Goal: Transaction & Acquisition: Book appointment/travel/reservation

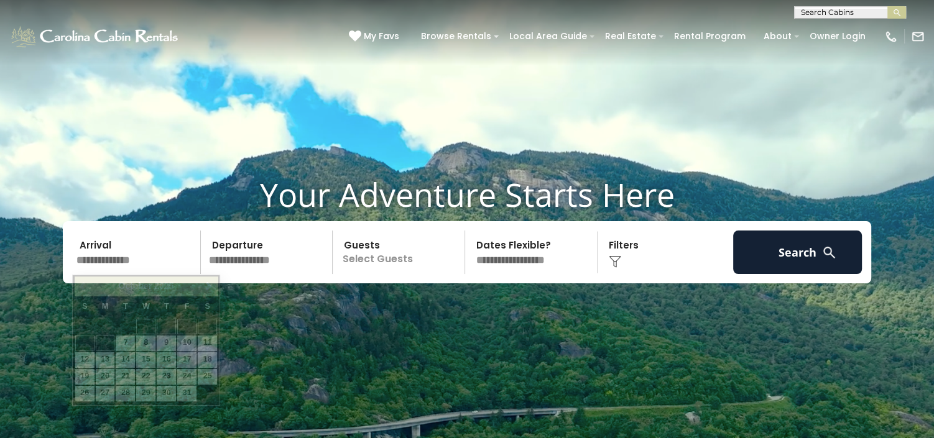
click at [134, 259] on input "text" at bounding box center [136, 253] width 129 height 44
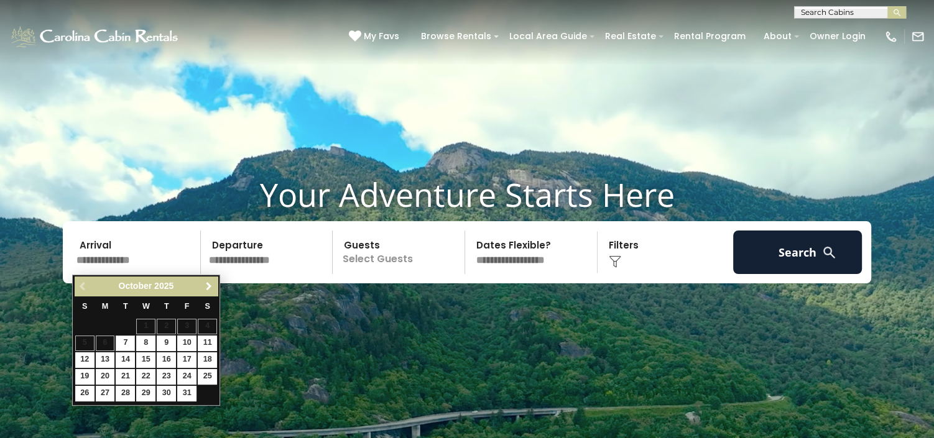
click at [209, 283] on span "Next" at bounding box center [208, 287] width 10 height 10
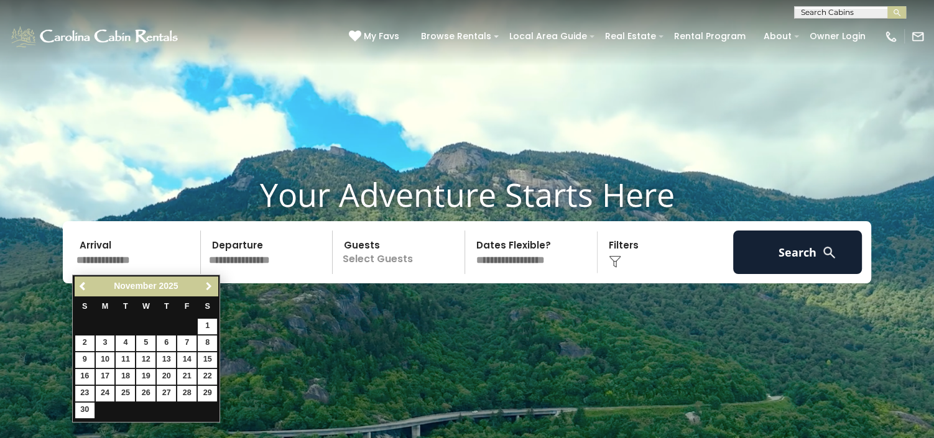
click at [209, 283] on span "Next" at bounding box center [208, 287] width 10 height 10
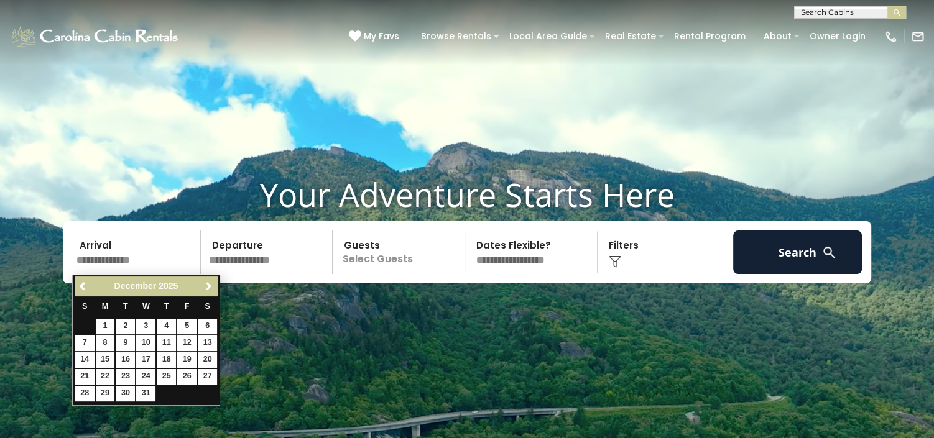
click at [209, 283] on span "Next" at bounding box center [208, 287] width 10 height 10
click at [167, 376] on link "26" at bounding box center [166, 377] width 19 height 16
type input "*******"
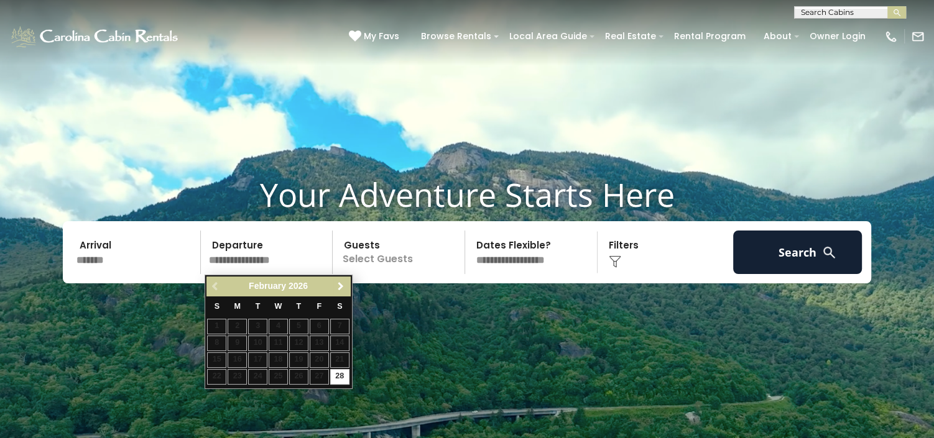
click at [339, 284] on span "Next" at bounding box center [341, 287] width 10 height 10
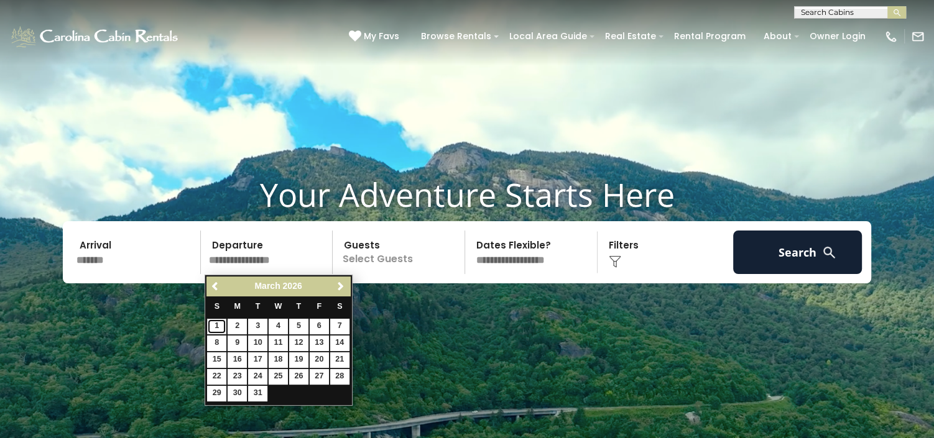
click at [216, 324] on link "1" at bounding box center [216, 327] width 19 height 16
type input "******"
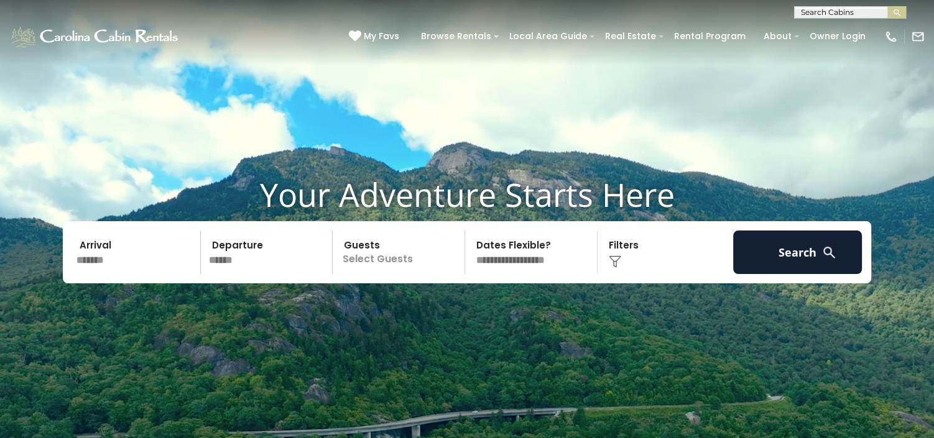
click at [386, 258] on p "Select Guests" at bounding box center [400, 253] width 128 height 44
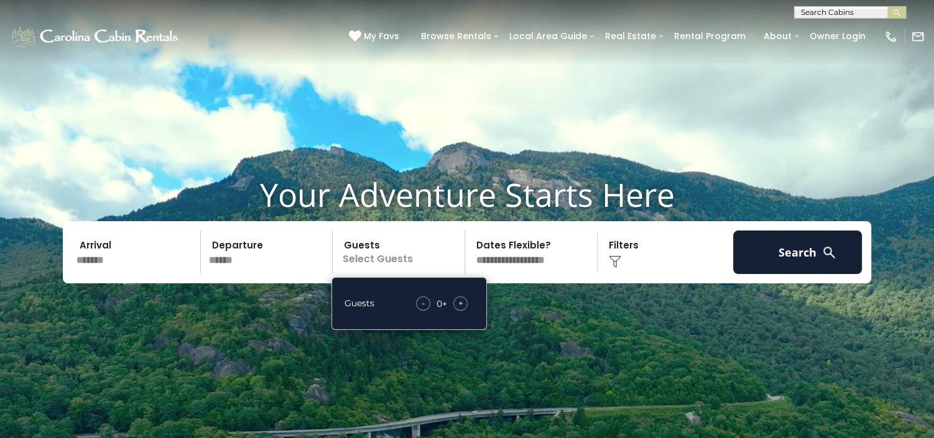
click at [462, 305] on span "+" at bounding box center [460, 303] width 5 height 12
click at [613, 261] on img at bounding box center [615, 261] width 12 height 12
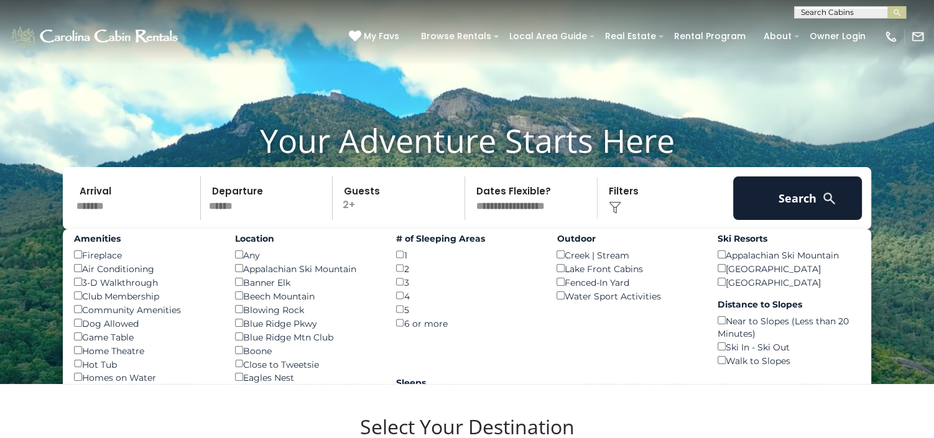
scroll to position [78, 0]
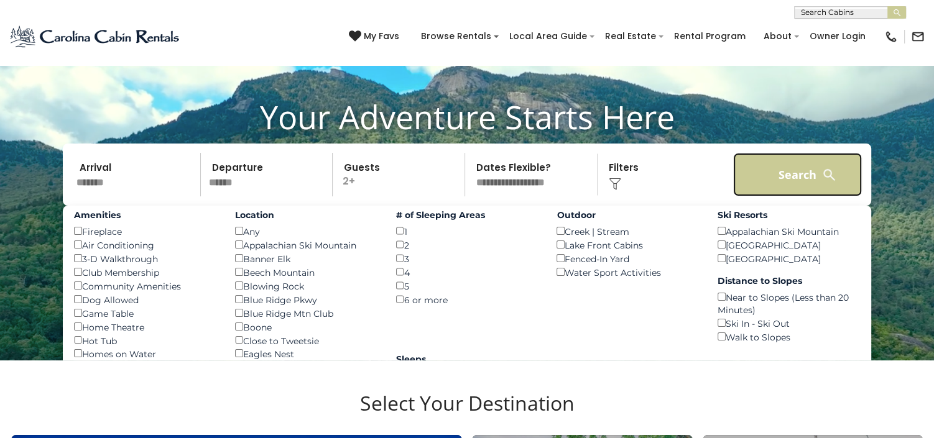
click at [816, 172] on button "Search" at bounding box center [797, 175] width 129 height 44
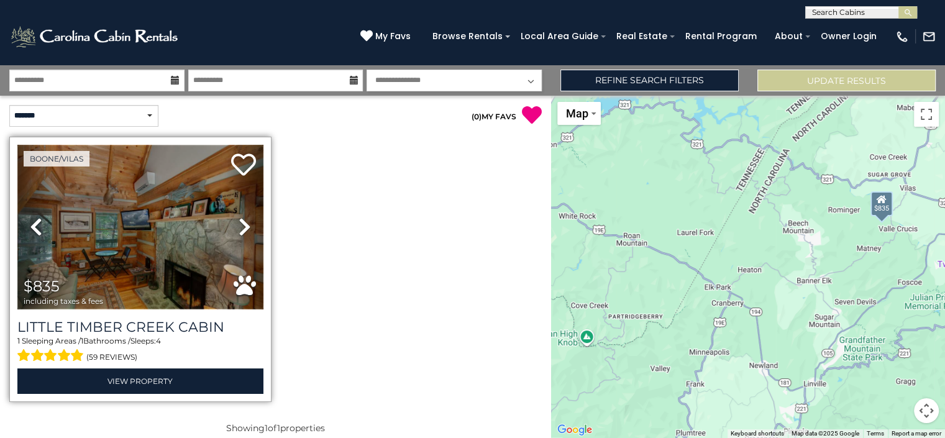
click at [149, 218] on img at bounding box center [140, 227] width 246 height 165
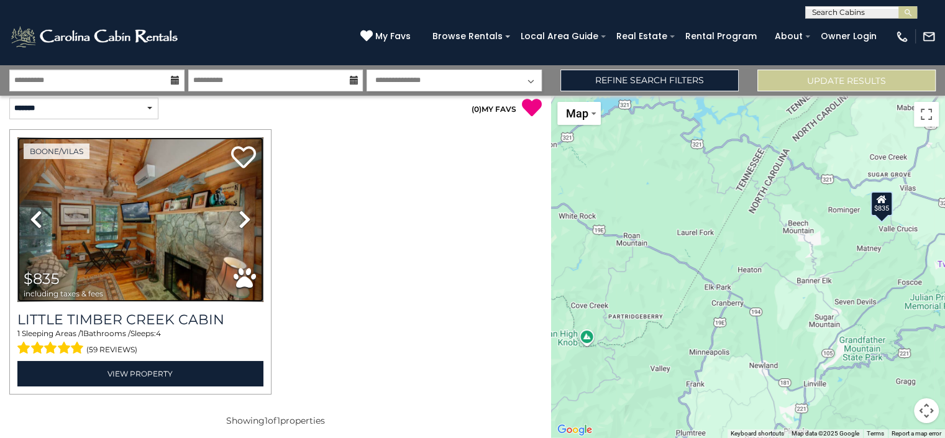
scroll to position [11, 0]
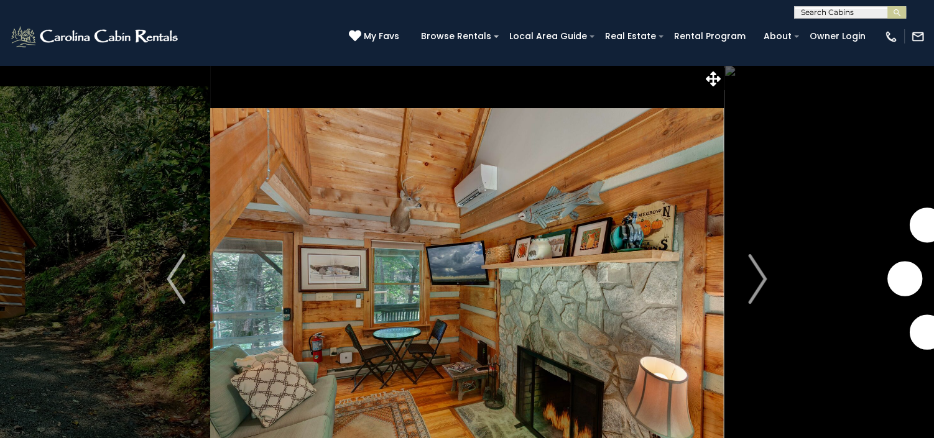
scroll to position [78, 0]
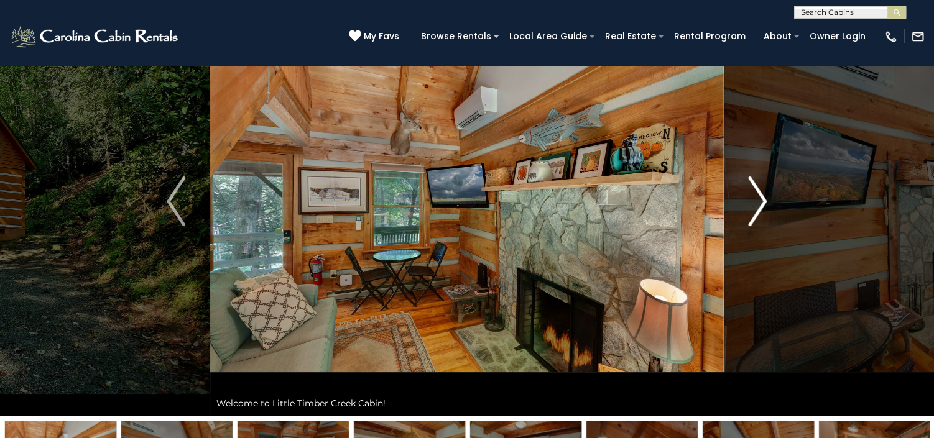
click at [756, 196] on img "Next" at bounding box center [757, 202] width 19 height 50
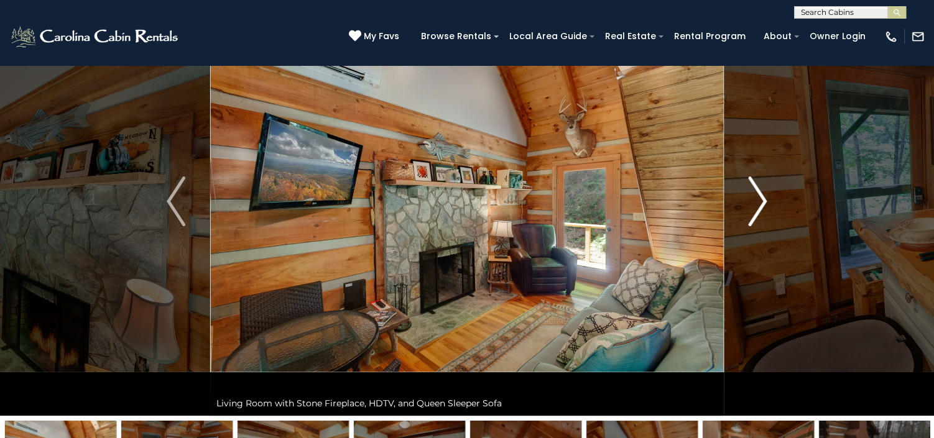
click at [756, 196] on img "Next" at bounding box center [757, 202] width 19 height 50
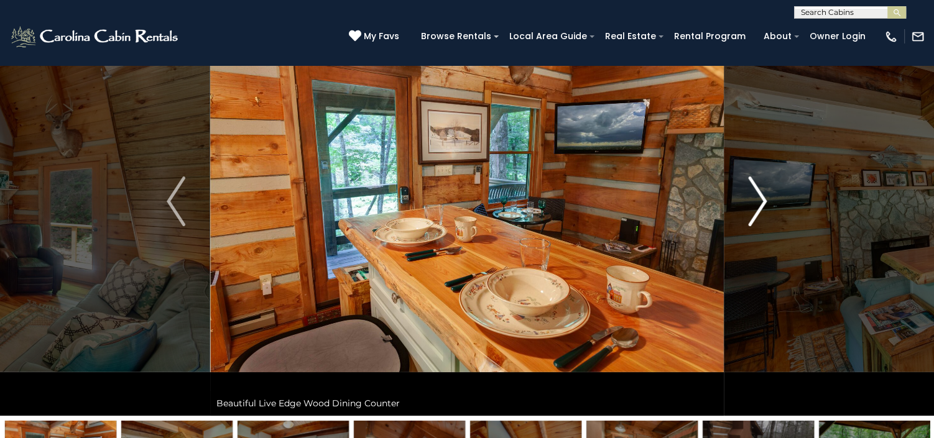
click at [756, 196] on img "Next" at bounding box center [757, 202] width 19 height 50
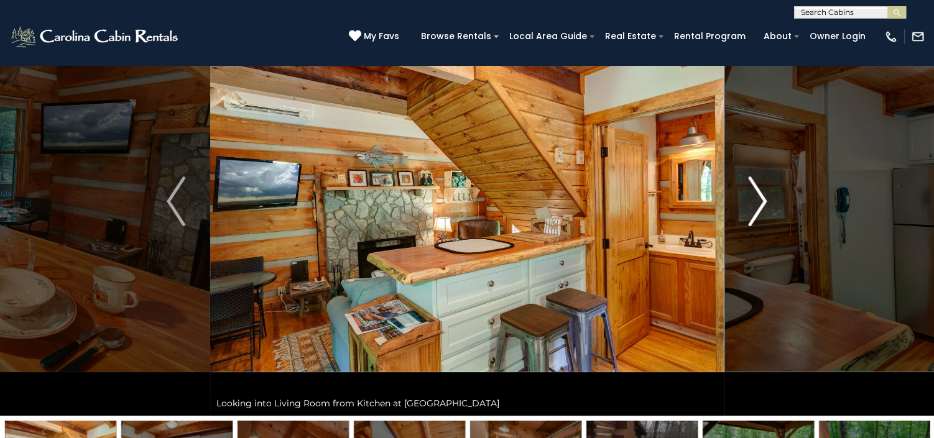
click at [756, 196] on img "Next" at bounding box center [757, 202] width 19 height 50
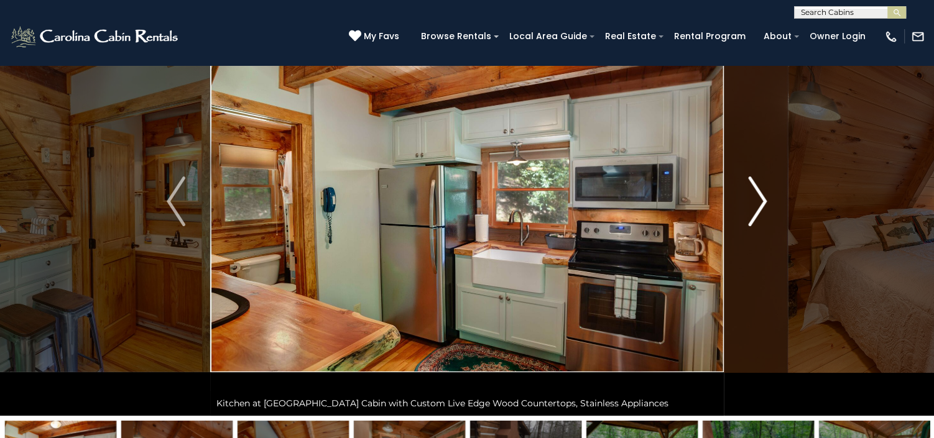
click at [756, 196] on img "Next" at bounding box center [757, 202] width 19 height 50
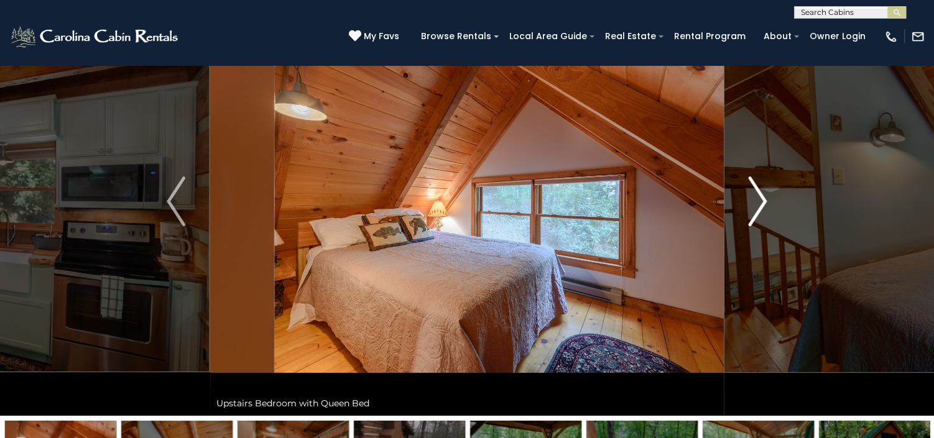
click at [756, 196] on img "Next" at bounding box center [757, 202] width 19 height 50
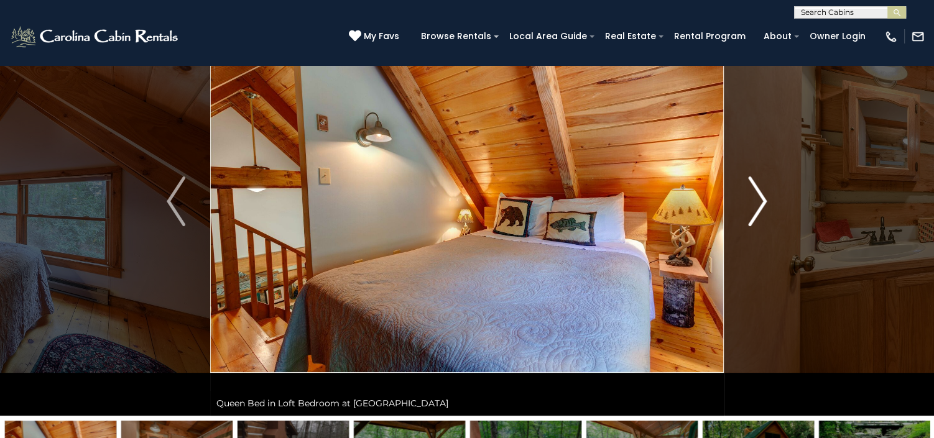
click at [756, 196] on img "Next" at bounding box center [757, 202] width 19 height 50
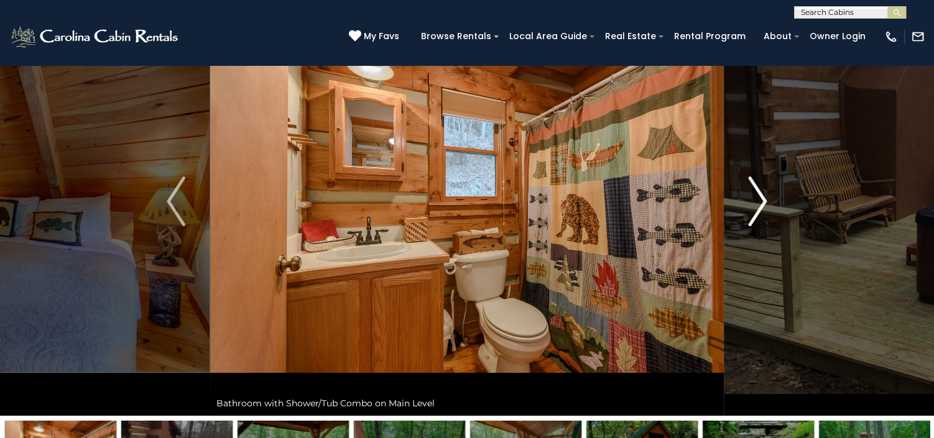
click at [756, 196] on img "Next" at bounding box center [757, 202] width 19 height 50
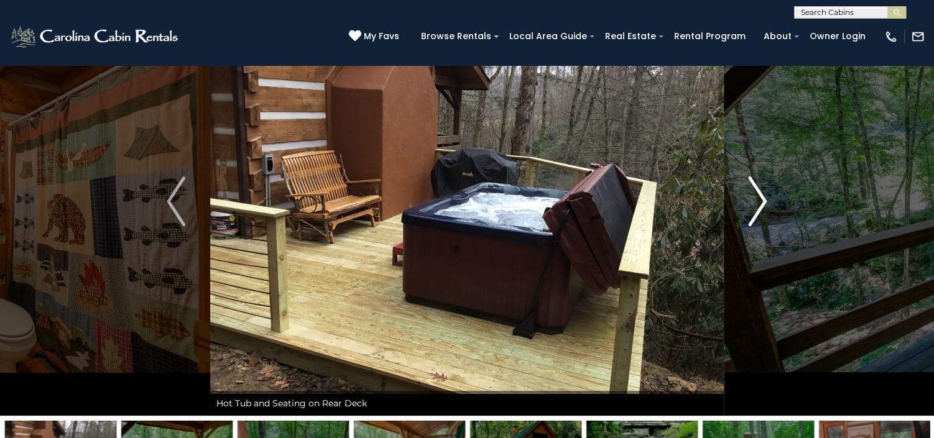
click at [756, 196] on img "Next" at bounding box center [757, 202] width 19 height 50
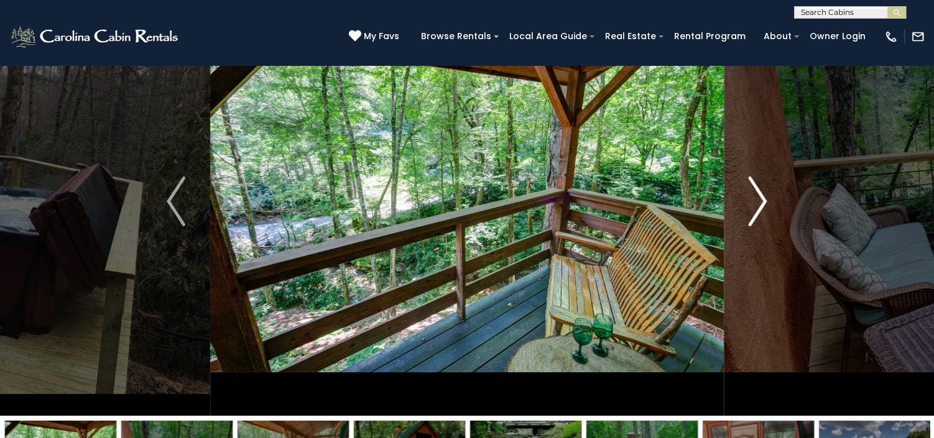
click at [756, 196] on img "Next" at bounding box center [757, 202] width 19 height 50
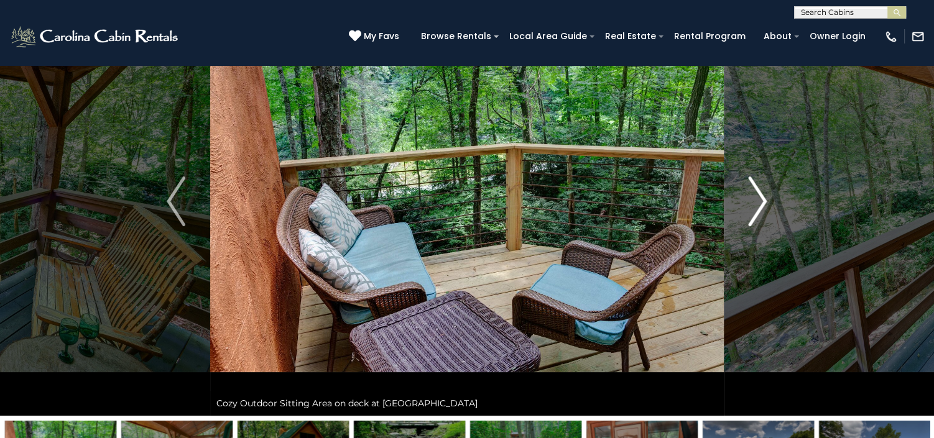
click at [756, 196] on img "Next" at bounding box center [757, 202] width 19 height 50
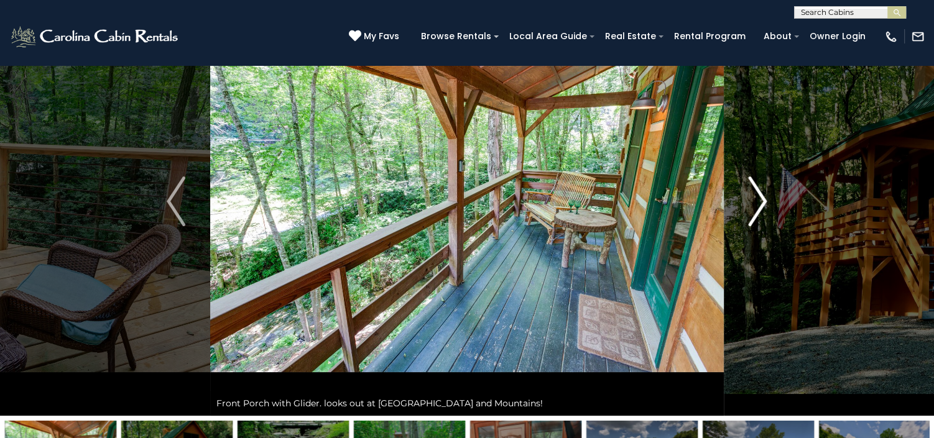
click at [756, 196] on img "Next" at bounding box center [757, 202] width 19 height 50
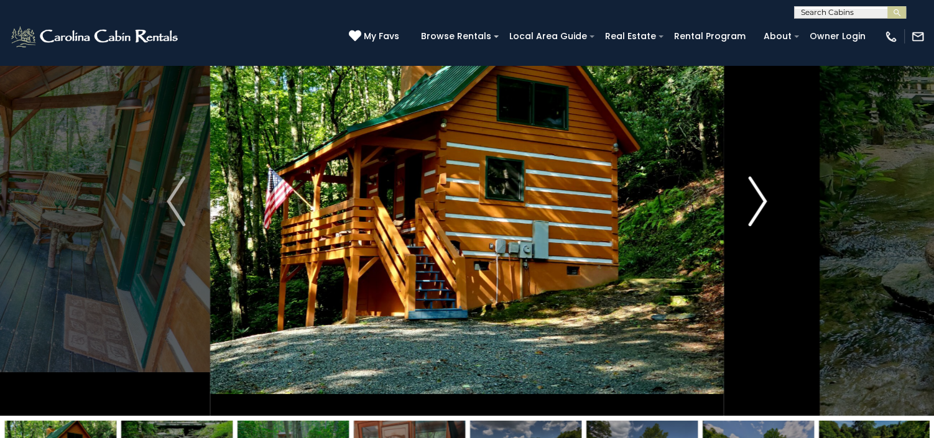
click at [756, 196] on img "Next" at bounding box center [757, 202] width 19 height 50
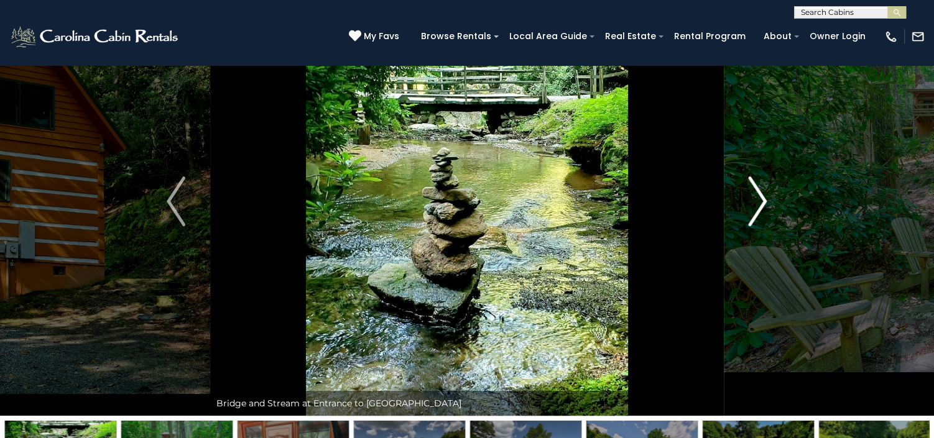
click at [758, 202] on img "Next" at bounding box center [757, 202] width 19 height 50
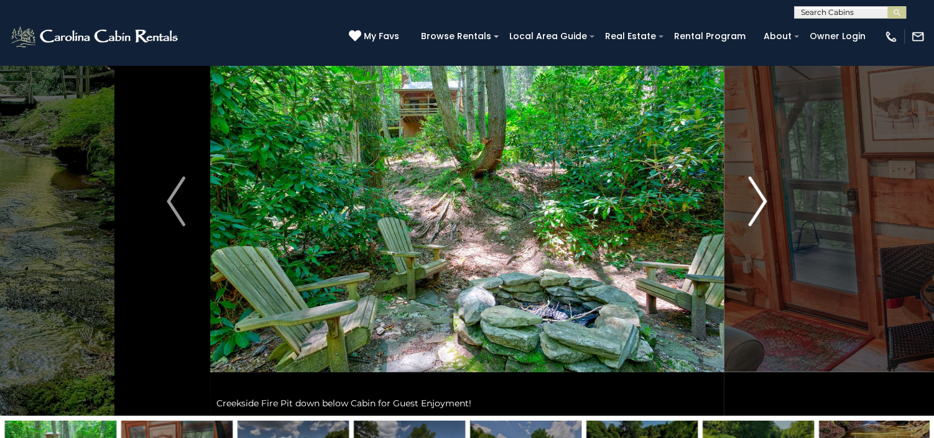
click at [758, 202] on img "Next" at bounding box center [757, 202] width 19 height 50
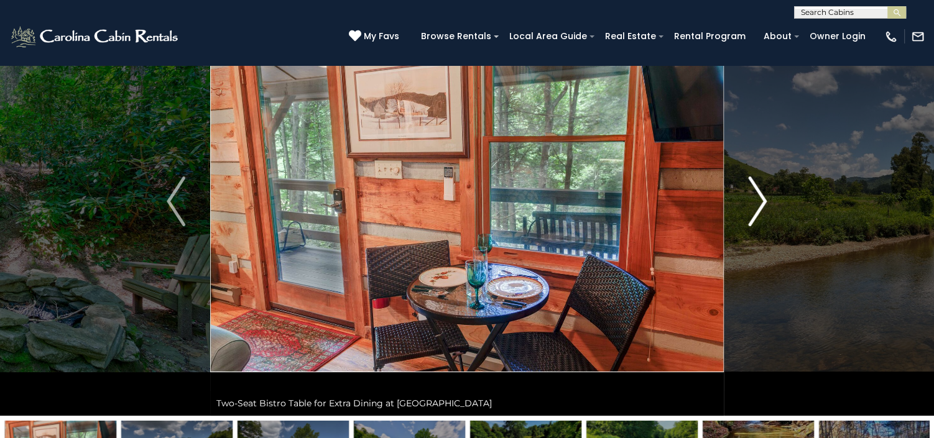
click at [758, 202] on img "Next" at bounding box center [757, 202] width 19 height 50
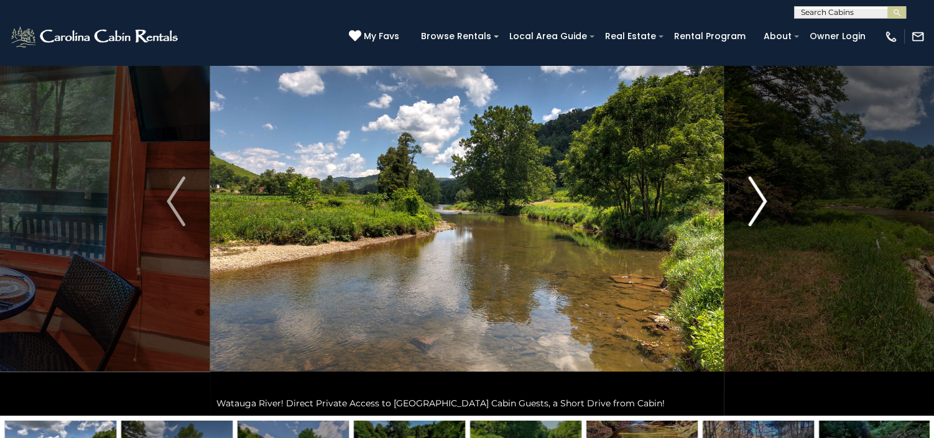
click at [758, 202] on img "Next" at bounding box center [757, 202] width 19 height 50
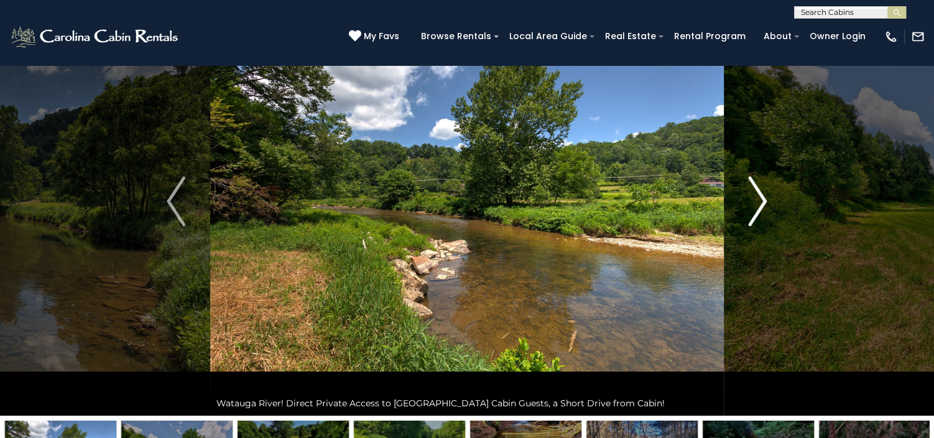
click at [758, 202] on img "Next" at bounding box center [757, 202] width 19 height 50
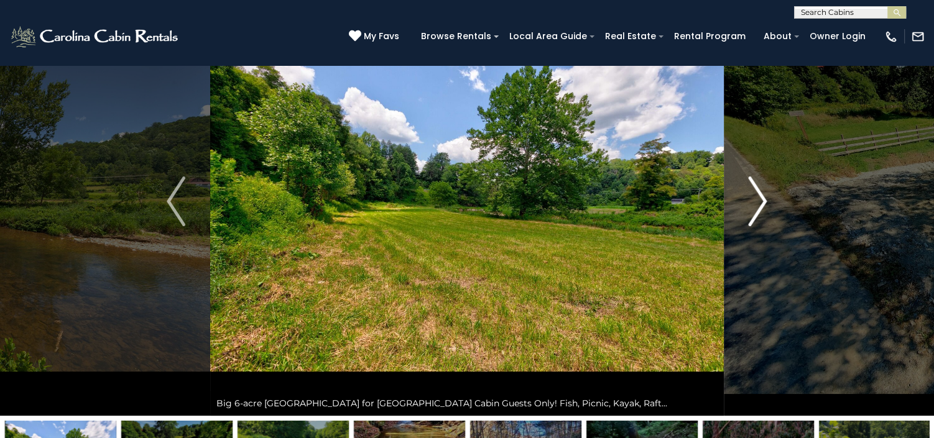
click at [758, 202] on img "Next" at bounding box center [757, 202] width 19 height 50
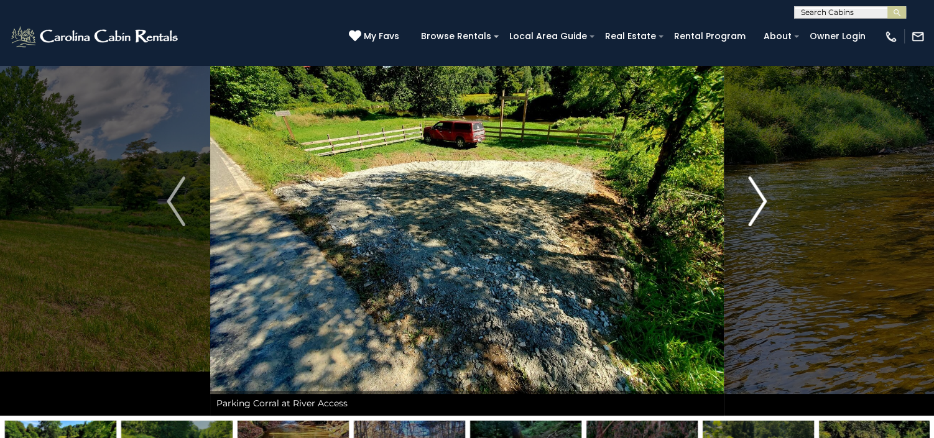
click at [758, 202] on img "Next" at bounding box center [757, 202] width 19 height 50
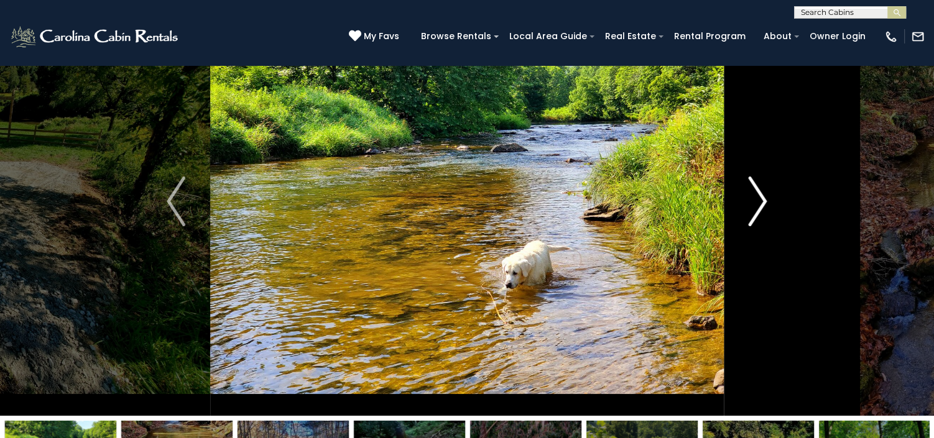
click at [758, 202] on img "Next" at bounding box center [757, 202] width 19 height 50
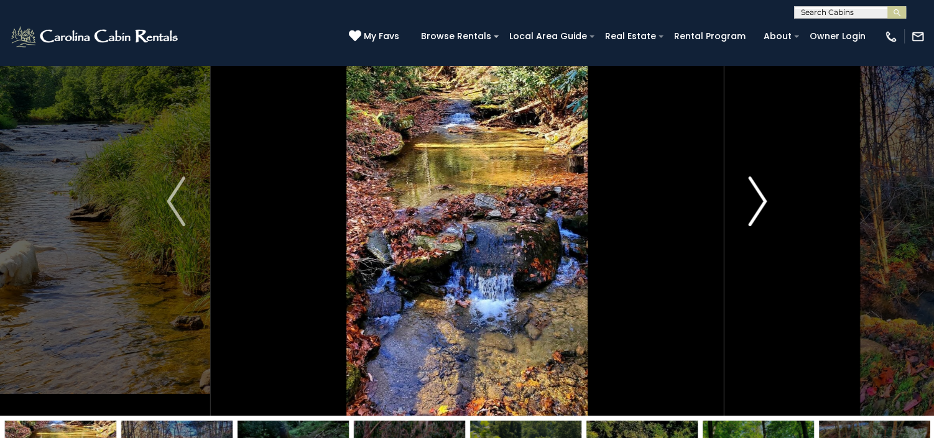
click at [758, 202] on img "Next" at bounding box center [757, 202] width 19 height 50
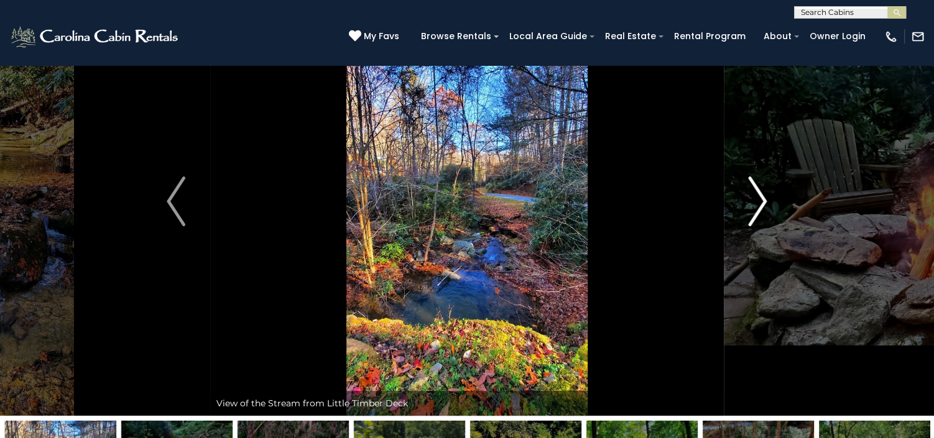
click at [758, 202] on img "Next" at bounding box center [757, 202] width 19 height 50
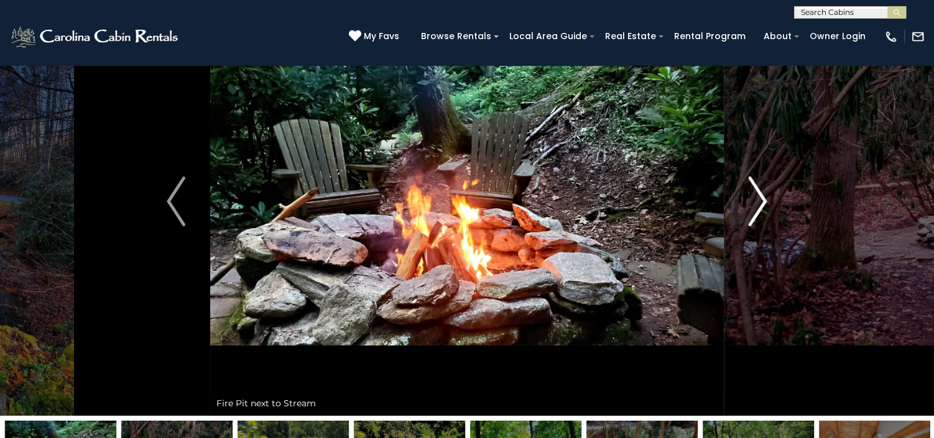
click at [758, 202] on img "Next" at bounding box center [757, 202] width 19 height 50
